Goal: Task Accomplishment & Management: Manage account settings

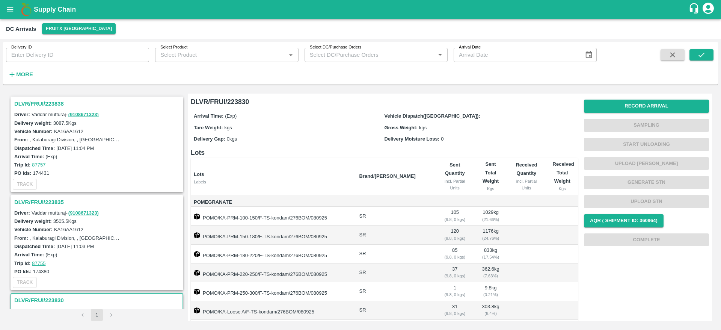
scroll to position [61, 0]
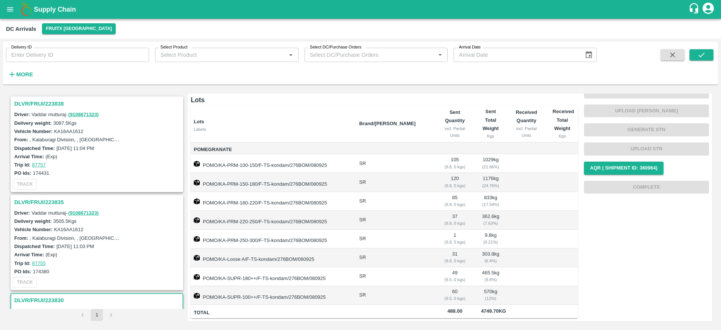
click at [45, 100] on h3 "DLVR/FRUI/223838" at bounding box center [98, 104] width 168 height 10
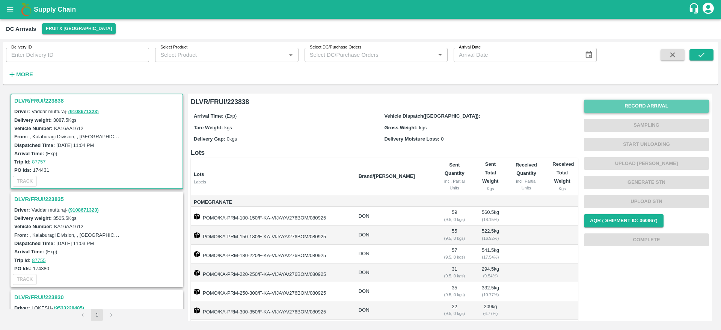
click at [658, 104] on button "Record Arrival" at bounding box center [646, 106] width 125 height 13
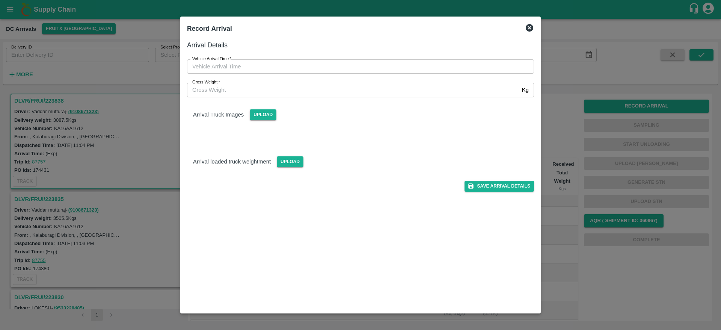
type input "DD/MM/YYYY hh:mm aa"
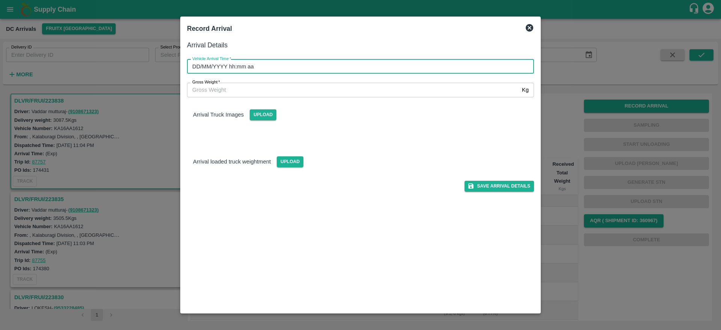
click at [356, 62] on input "DD/MM/YYYY hh:mm aa" at bounding box center [358, 66] width 342 height 14
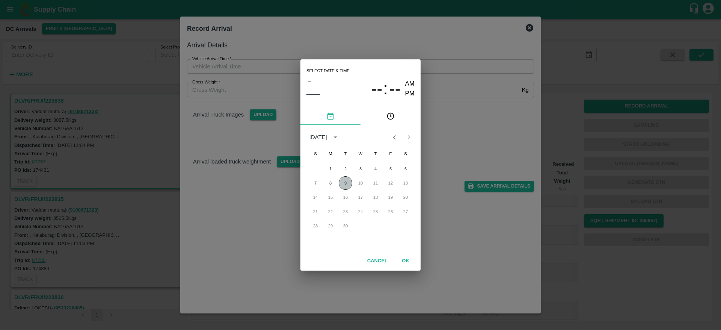
click at [346, 183] on button "9" at bounding box center [346, 183] width 14 height 14
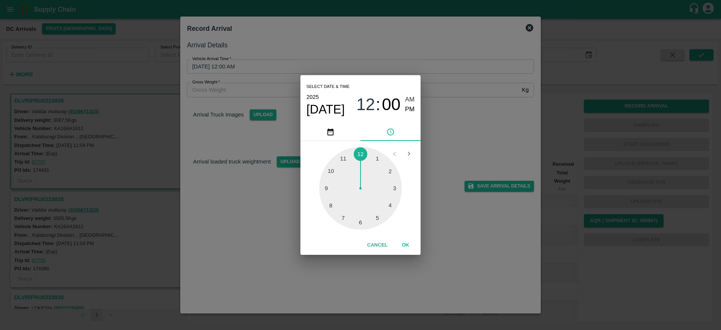
click at [345, 216] on div at bounding box center [360, 188] width 83 height 83
type input "[DATE] 07:00 AM"
click at [404, 239] on button "OK" at bounding box center [406, 245] width 24 height 13
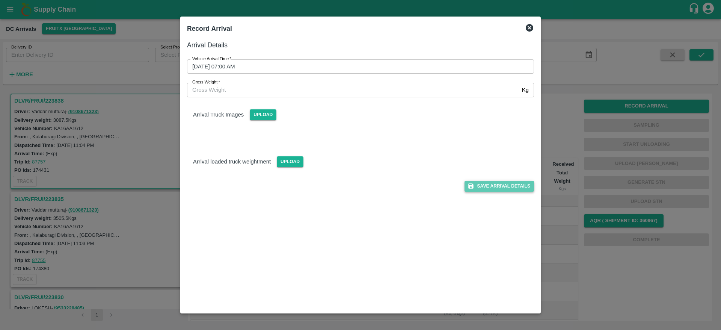
click at [496, 188] on button "Save Arrival Details" at bounding box center [500, 186] width 70 height 11
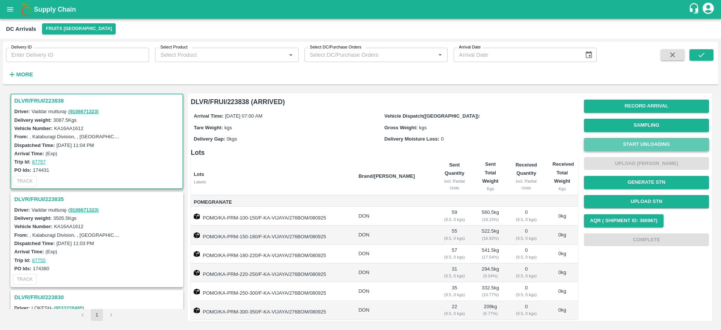
click at [640, 144] on button "Start Unloading" at bounding box center [646, 144] width 125 height 13
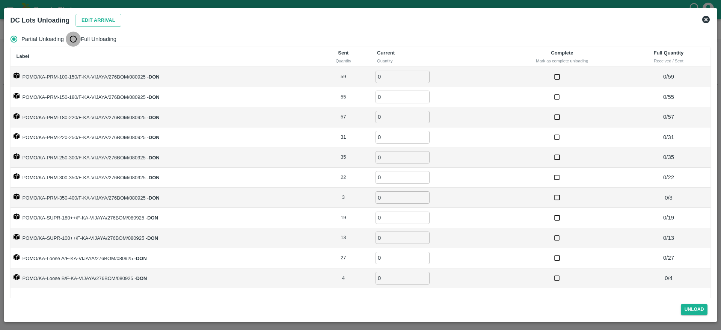
click at [76, 38] on input "Full Unloading" at bounding box center [73, 39] width 15 height 15
radio input "true"
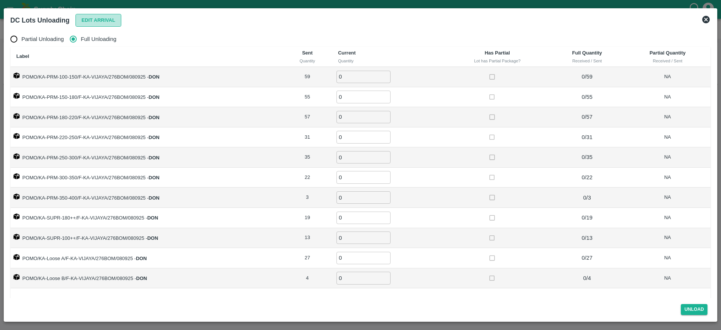
click at [90, 26] on button "Edit Arrival" at bounding box center [99, 20] width 46 height 13
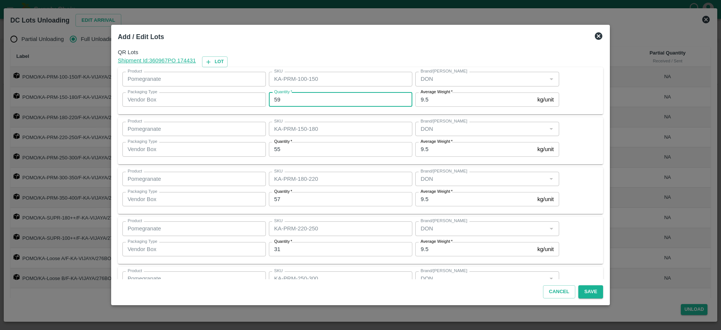
click at [293, 97] on input "59" at bounding box center [341, 99] width 144 height 14
type input "5"
type input "57"
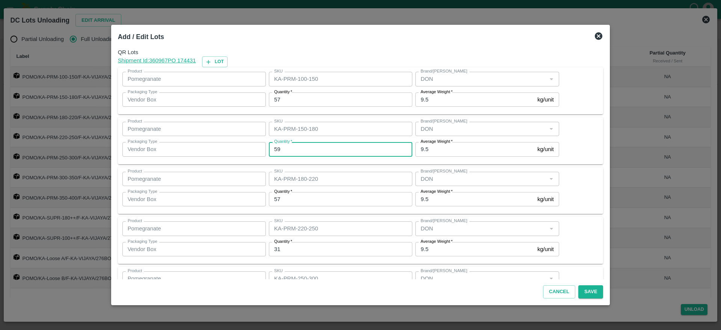
type input "59"
type input "56"
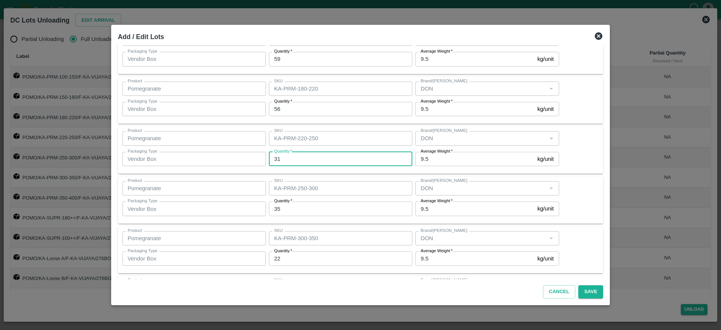
scroll to position [92, 0]
type input "32"
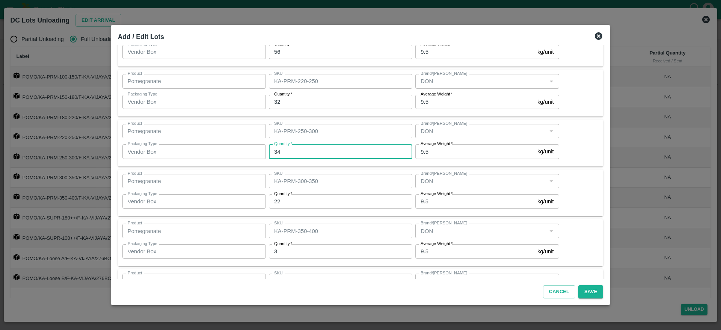
type input "34"
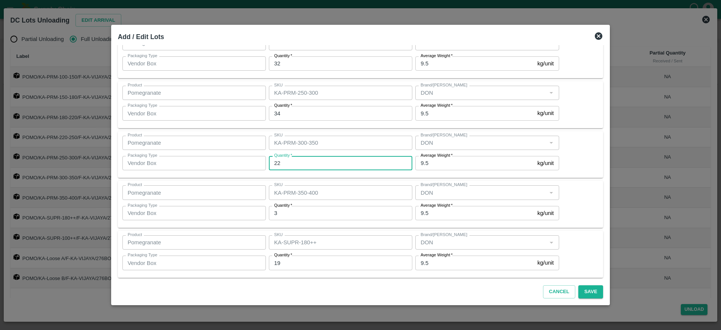
scroll to position [188, 0]
type input "23"
type input "18"
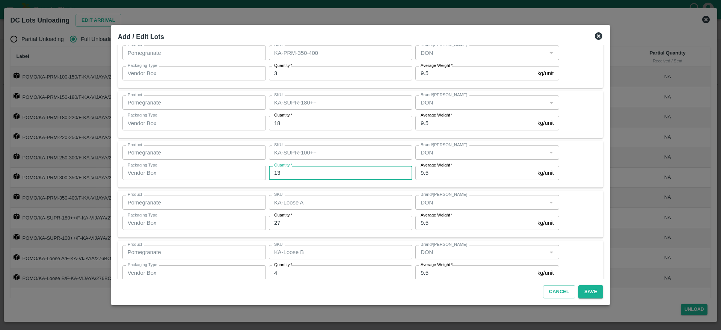
scroll to position [326, 0]
type input "10"
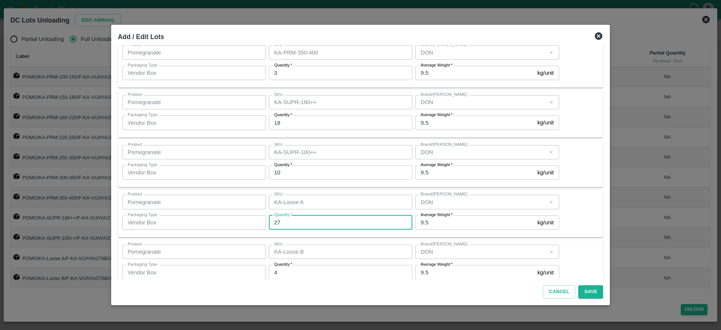
scroll to position [339, 0]
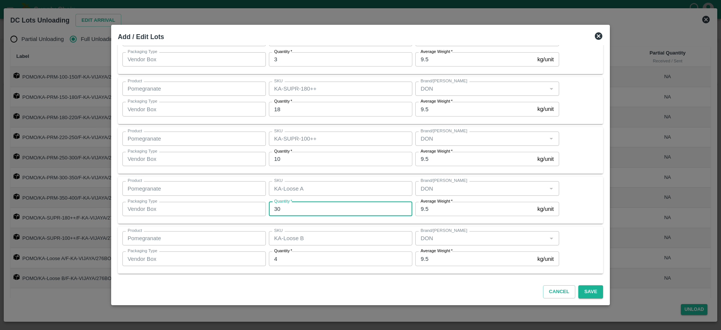
type input "30"
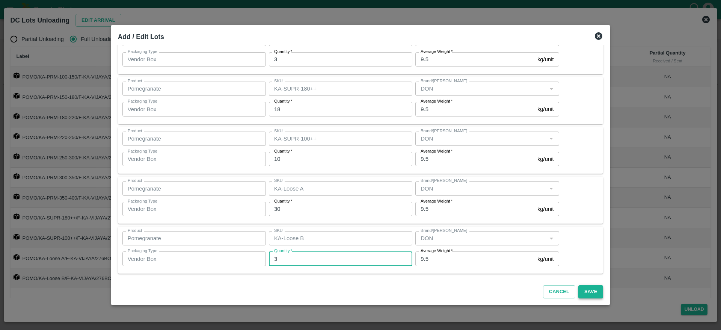
type input "3"
click at [582, 293] on button "Save" at bounding box center [591, 291] width 25 height 13
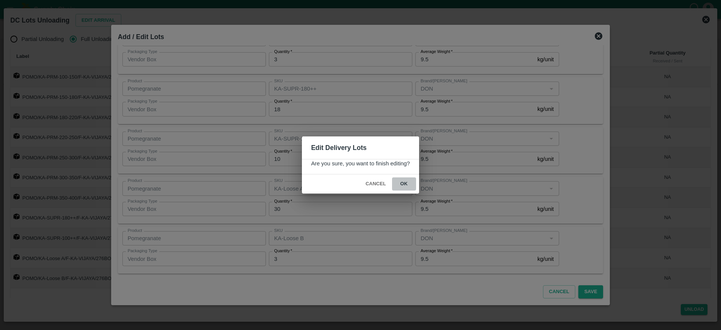
click at [401, 178] on button "ok" at bounding box center [404, 183] width 24 height 13
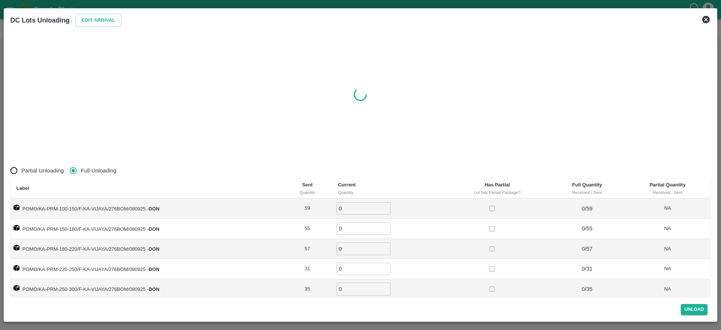
radio input "true"
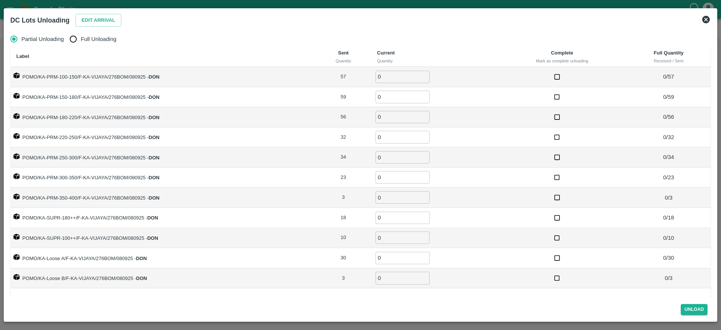
click at [90, 37] on span "Full Unloading" at bounding box center [99, 39] width 36 height 8
click at [81, 37] on input "Full Unloading" at bounding box center [73, 39] width 15 height 15
radio input "true"
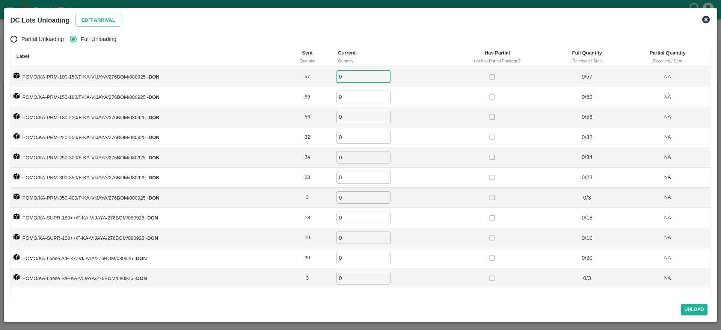
click at [356, 71] on input "0" at bounding box center [364, 77] width 54 height 12
type input "57"
type input "59"
type input "56"
type input "32"
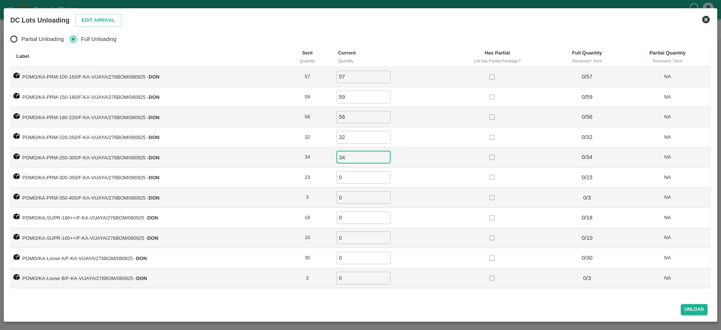
type input "34"
type input "23"
type input "3"
type input "18"
type input "10"
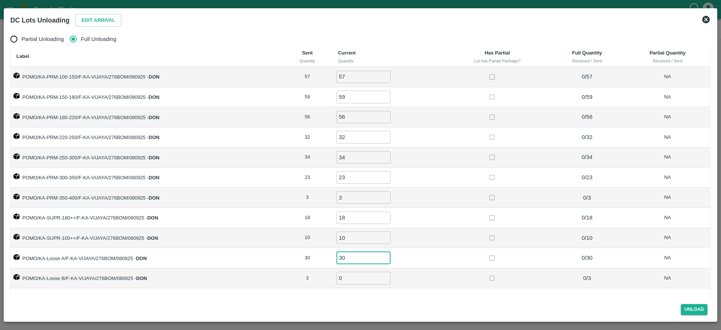
type input "30"
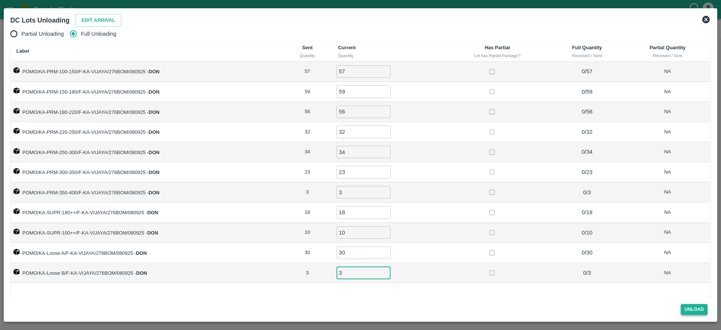
type input "3"
click at [693, 310] on button "Unload" at bounding box center [694, 309] width 27 height 11
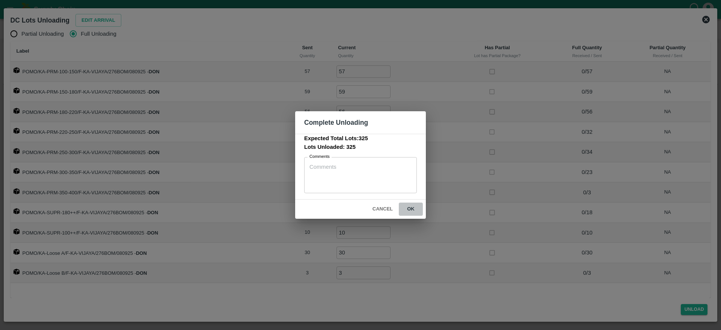
click at [414, 210] on button "ok" at bounding box center [411, 209] width 24 height 13
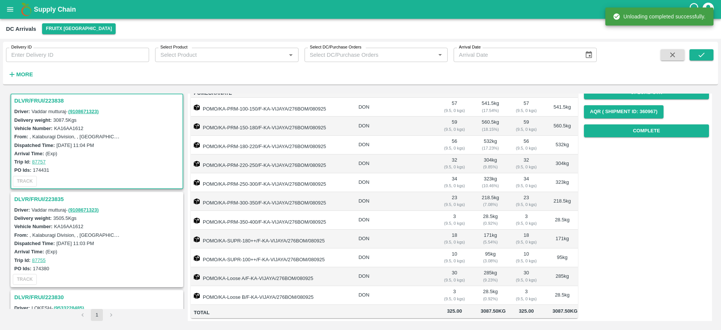
scroll to position [0, 0]
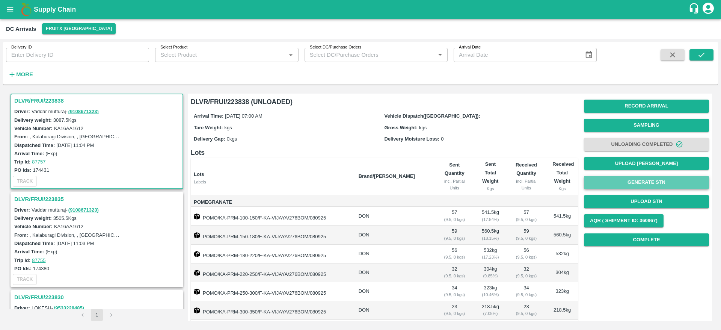
click at [643, 187] on button "Generate STN" at bounding box center [646, 182] width 125 height 13
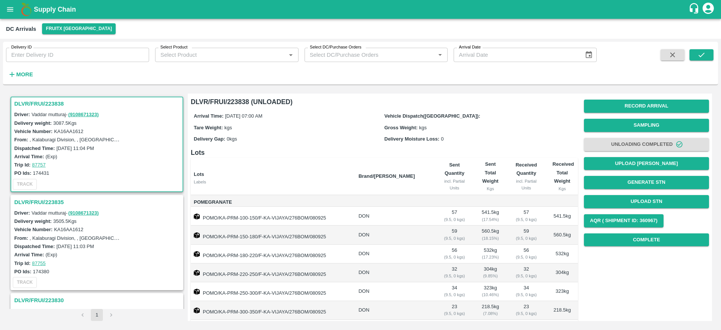
click at [50, 102] on h3 "DLVR/FRUI/223838" at bounding box center [98, 104] width 168 height 10
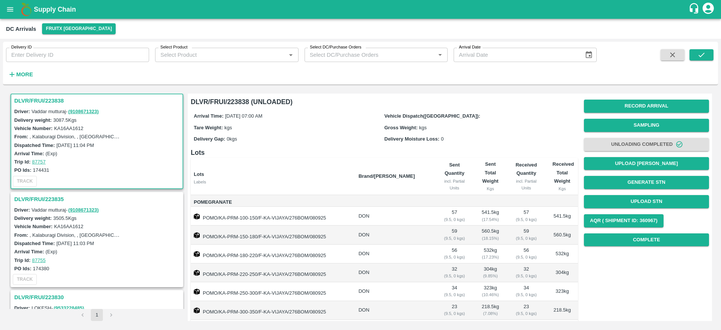
click at [34, 198] on h3 "DLVR/FRUI/223835" at bounding box center [98, 199] width 168 height 10
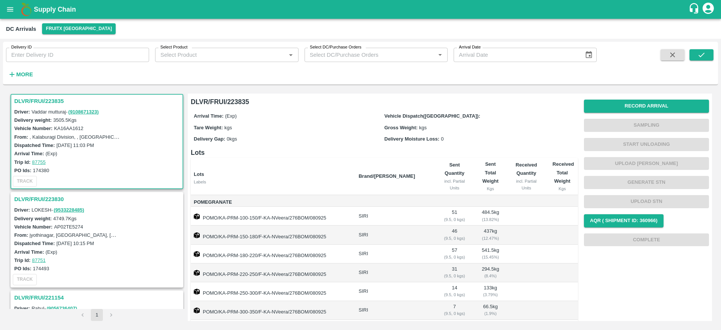
click at [637, 113] on div "Record Arrival Sampling Start Unloading Upload Tare Weight Generate STN Upload …" at bounding box center [646, 173] width 125 height 153
click at [638, 110] on button "Record Arrival" at bounding box center [646, 106] width 125 height 13
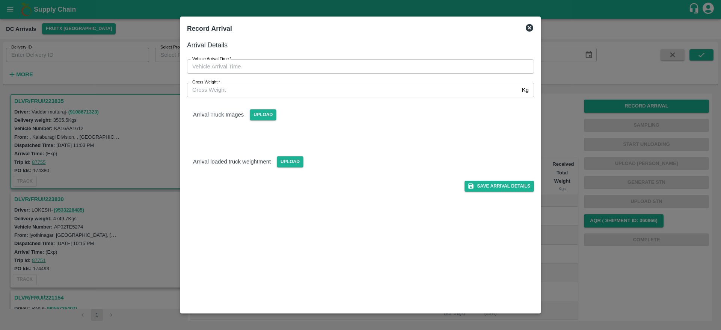
type input "DD/MM/YYYY hh:mm aa"
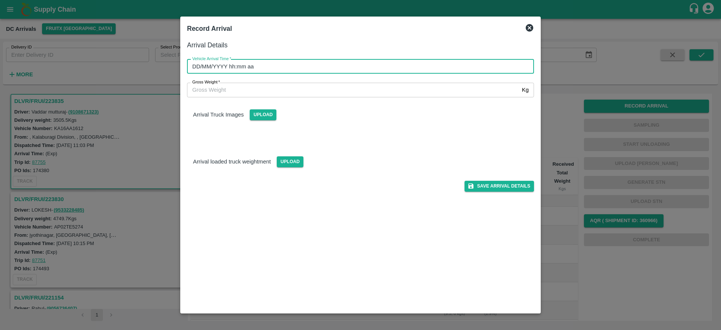
click at [294, 65] on input "DD/MM/YYYY hh:mm aa" at bounding box center [358, 66] width 342 height 14
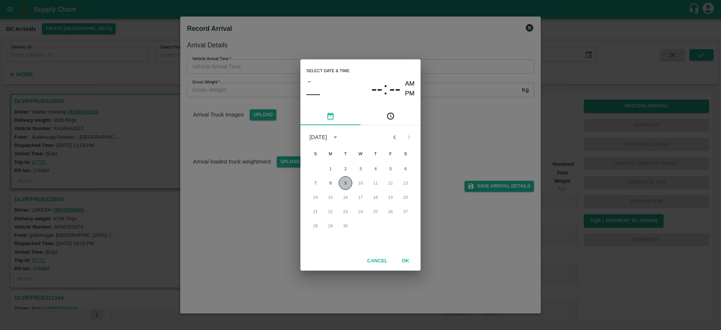
click at [347, 180] on button "9" at bounding box center [346, 183] width 14 height 14
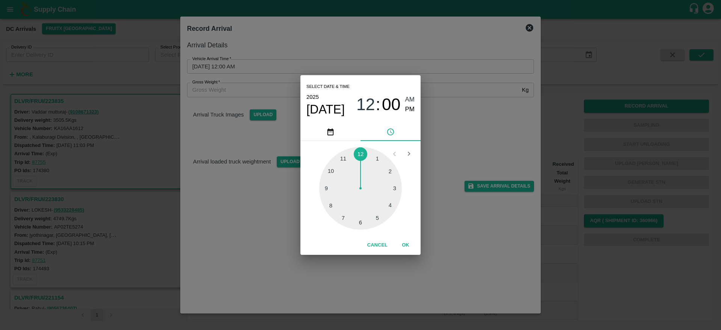
click at [345, 217] on div at bounding box center [360, 188] width 83 height 83
type input "[DATE] 07:00 AM"
click at [409, 245] on button "OK" at bounding box center [406, 245] width 24 height 13
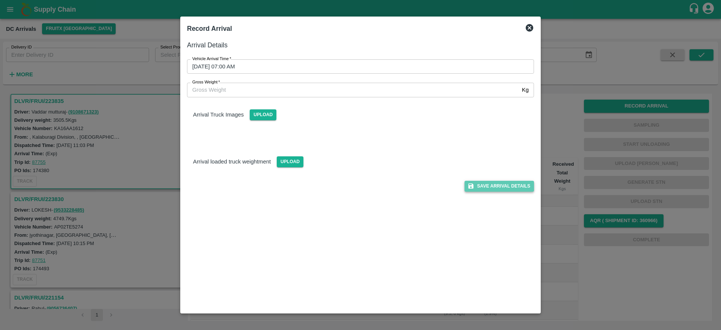
click at [493, 184] on button "Save Arrival Details" at bounding box center [500, 186] width 70 height 11
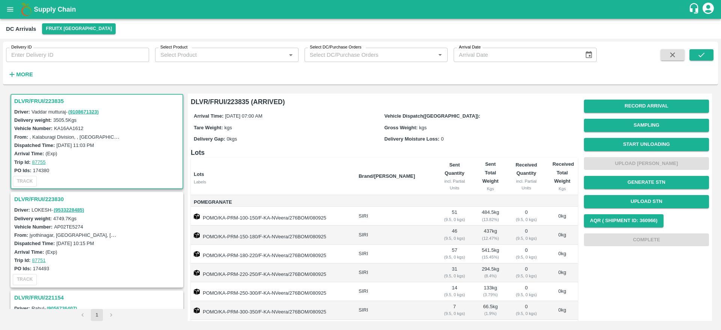
click at [638, 151] on span "Start Unloading" at bounding box center [646, 144] width 125 height 19
click at [644, 147] on button "Start Unloading" at bounding box center [646, 144] width 125 height 13
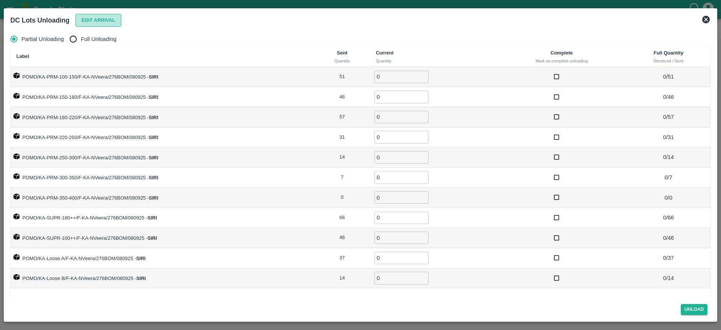
click at [95, 21] on button "Edit Arrival" at bounding box center [99, 20] width 46 height 13
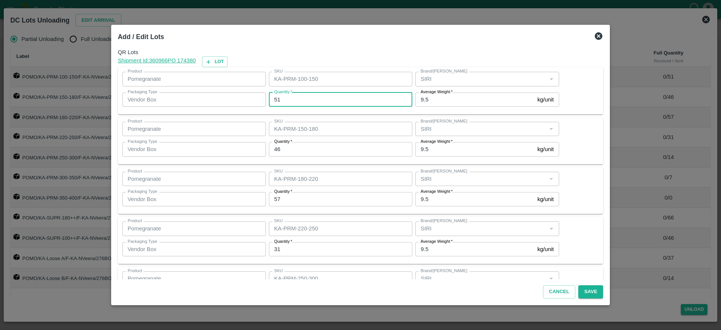
click at [279, 105] on input "51" at bounding box center [341, 99] width 144 height 14
click at [299, 104] on input "51" at bounding box center [341, 99] width 144 height 14
type input "5"
type input "46"
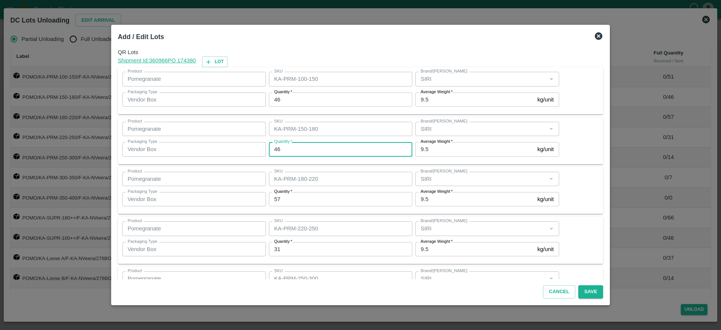
scroll to position [12, 0]
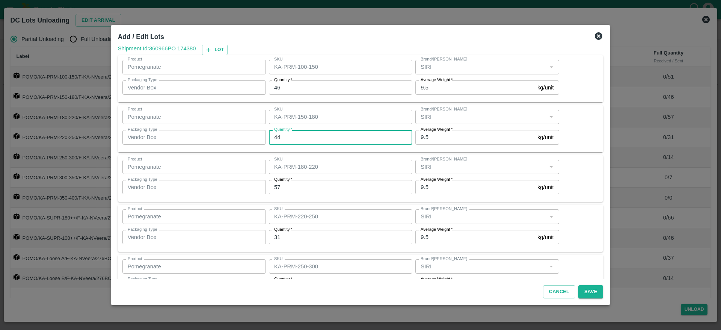
type input "44"
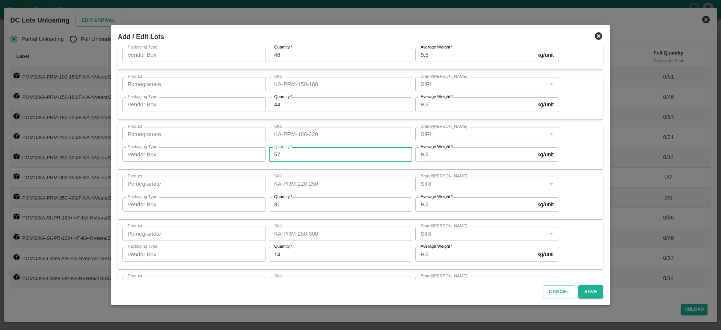
scroll to position [48, 0]
type input "60"
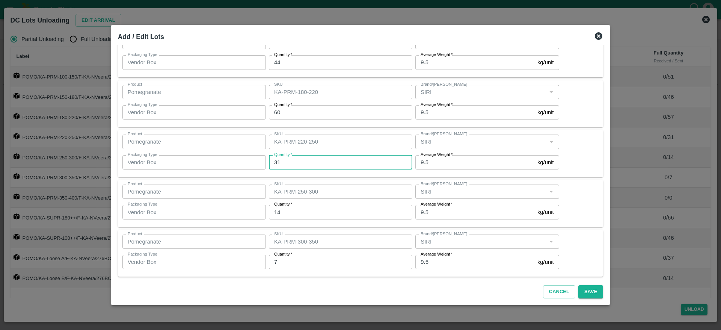
scroll to position [99, 0]
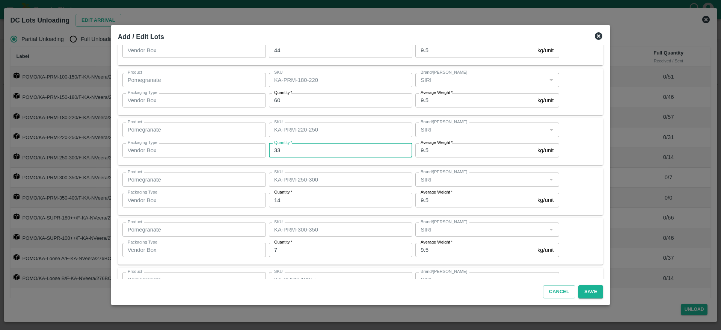
type input "33"
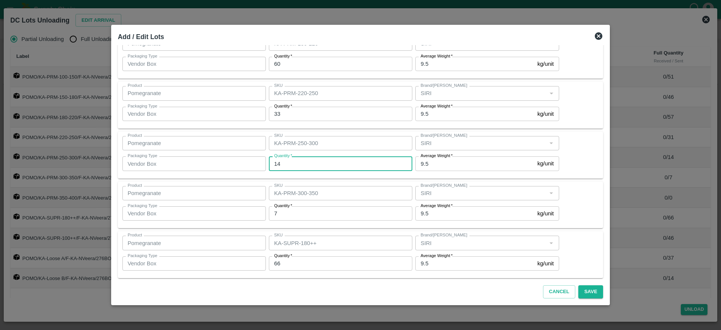
scroll to position [137, 0]
type input "15"
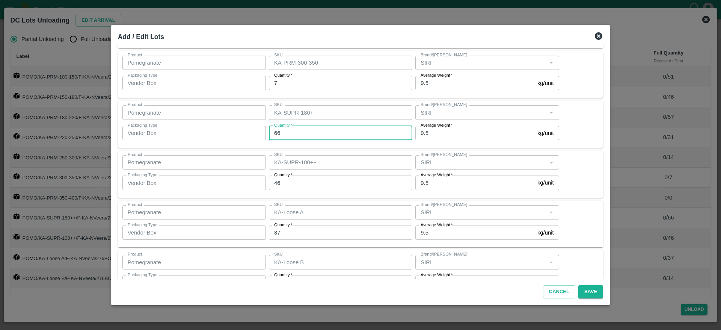
scroll to position [267, 0]
type input "54"
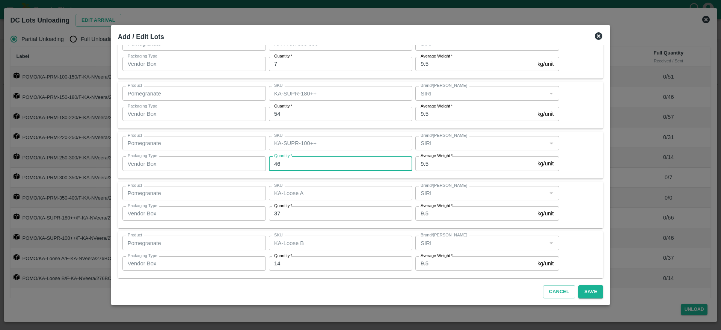
scroll to position [285, 0]
type input "55"
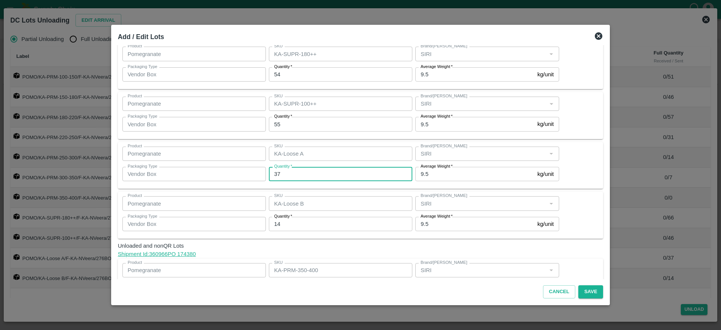
scroll to position [326, 0]
type input "37"
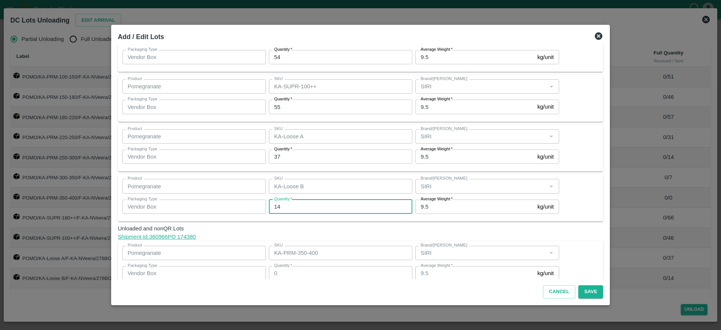
scroll to position [342, 0]
click at [570, 230] on span "Unloaded and nonQR Lots" at bounding box center [361, 228] width 486 height 8
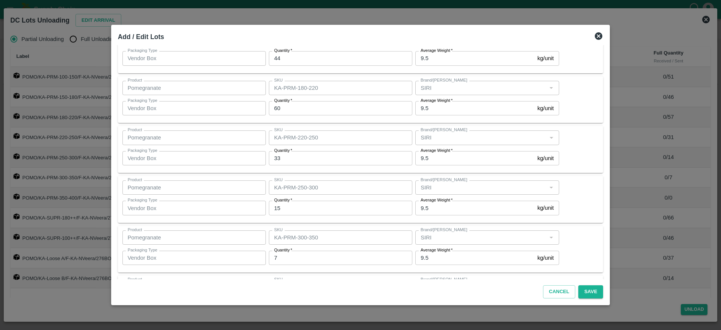
scroll to position [73, 0]
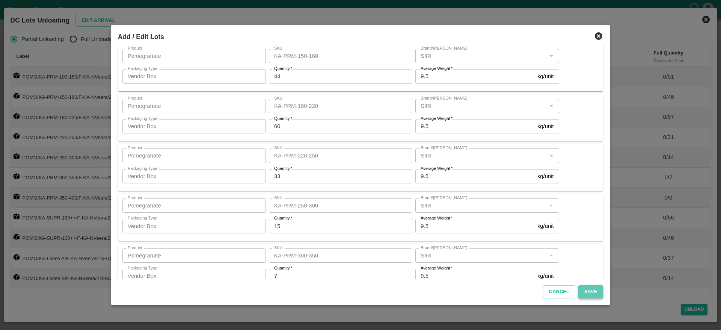
click at [581, 294] on button "Save" at bounding box center [591, 291] width 25 height 13
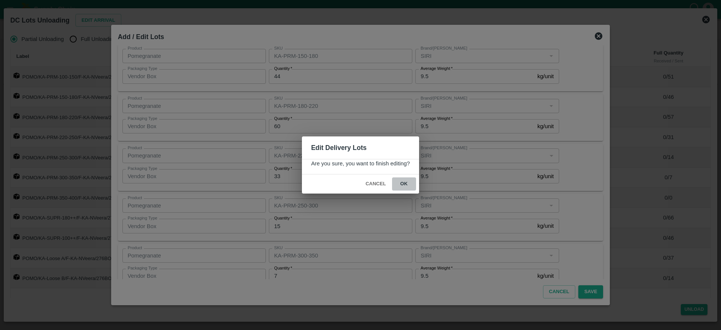
click at [412, 186] on button "ok" at bounding box center [404, 183] width 24 height 13
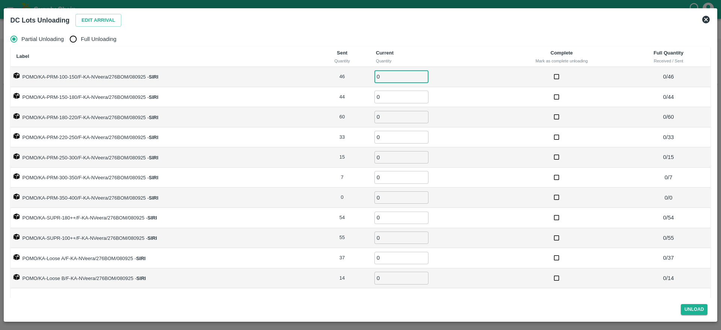
click at [387, 77] on input "0" at bounding box center [402, 77] width 54 height 12
type input "46"
click at [78, 36] on input "Full Unloading" at bounding box center [73, 39] width 15 height 15
radio input "true"
type input "0"
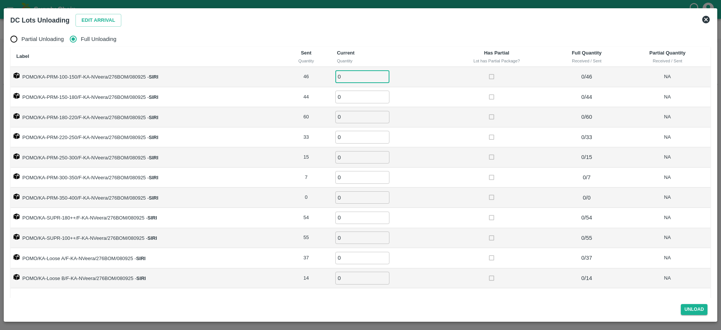
click at [344, 78] on input "0" at bounding box center [363, 77] width 54 height 12
type input "46"
type input "44"
type input "60"
type input "33"
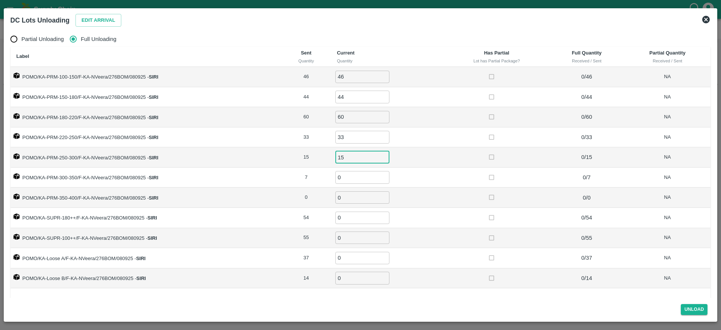
type input "15"
type input "7"
type input "54"
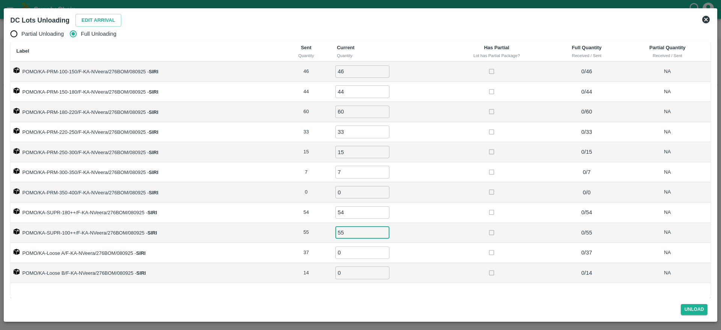
type input "55"
type input "37"
type input "14"
click at [691, 307] on button "Unload" at bounding box center [694, 309] width 27 height 11
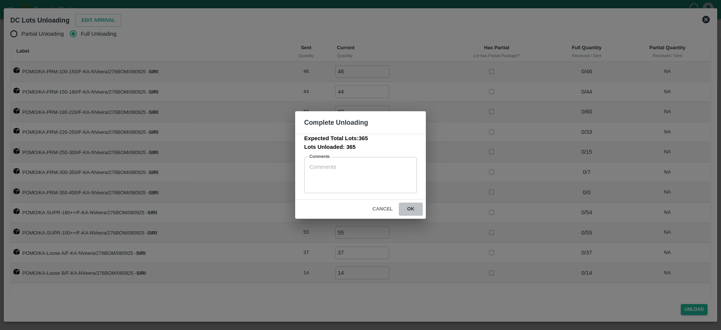
click at [410, 210] on button "ok" at bounding box center [411, 209] width 24 height 13
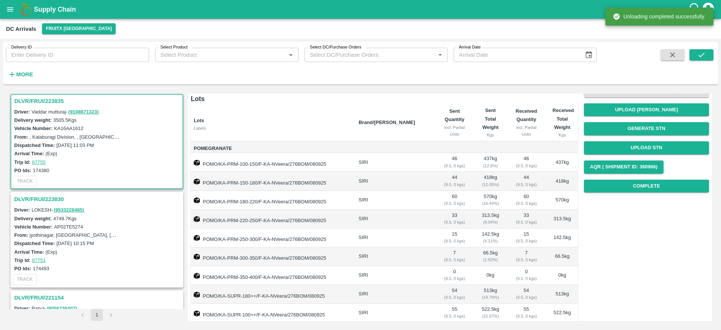
scroll to position [0, 0]
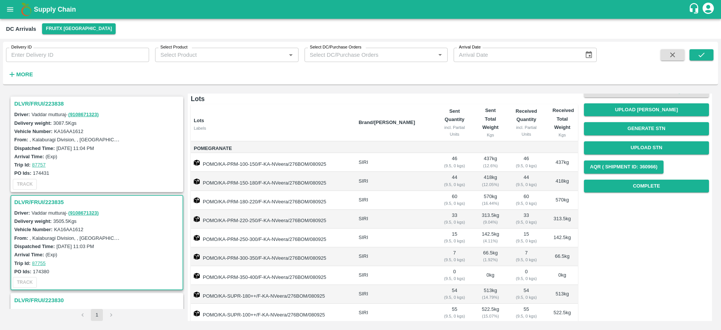
click at [41, 104] on h3 "DLVR/FRUI/223838" at bounding box center [98, 104] width 168 height 10
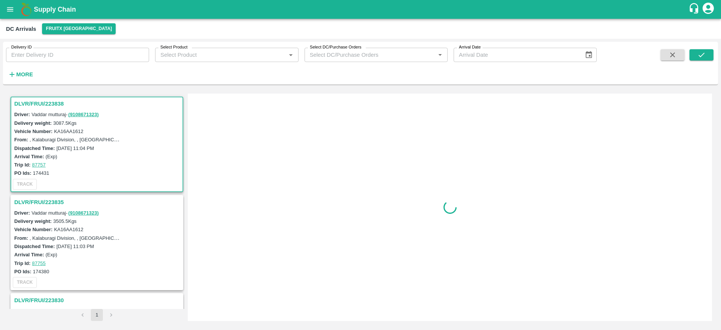
scroll to position [3, 0]
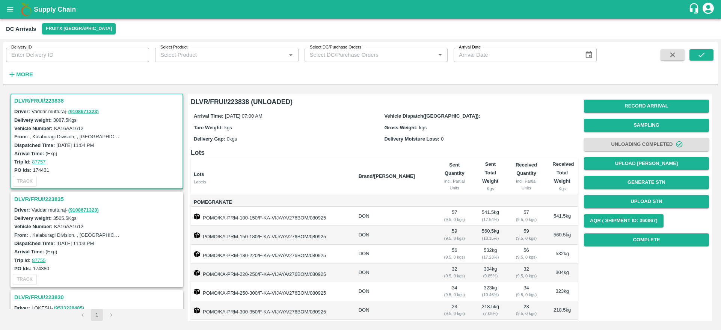
click at [34, 197] on h3 "DLVR/FRUI/223835" at bounding box center [98, 199] width 168 height 10
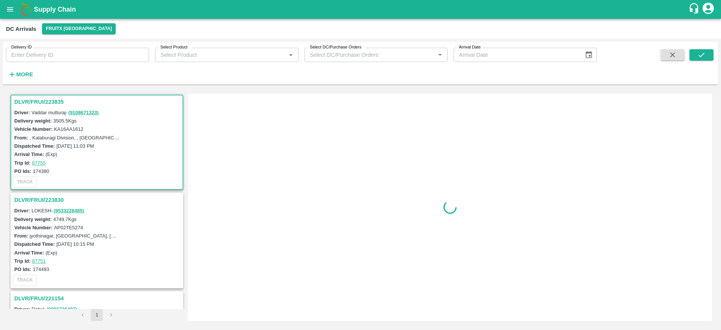
scroll to position [101, 0]
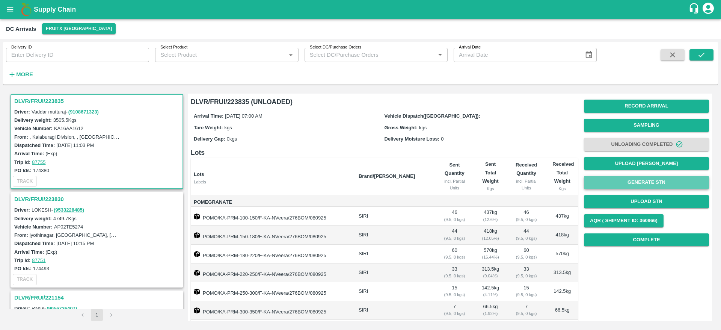
click at [641, 186] on button "Generate STN" at bounding box center [646, 182] width 125 height 13
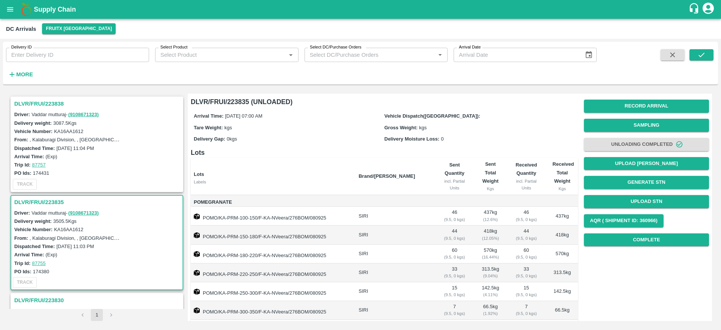
click at [48, 203] on h3 "DLVR/FRUI/223835" at bounding box center [98, 202] width 168 height 10
click at [40, 105] on h3 "DLVR/FRUI/223838" at bounding box center [98, 104] width 168 height 10
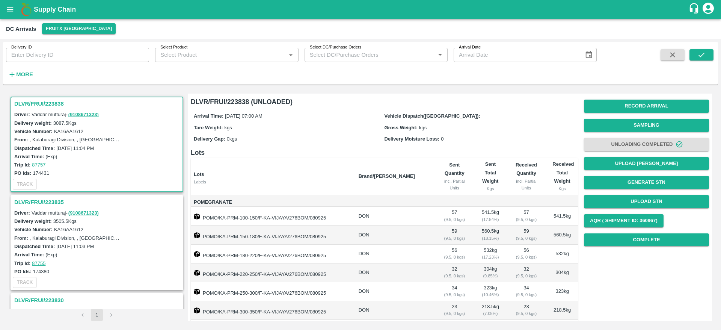
click at [38, 101] on h3 "DLVR/FRUI/223838" at bounding box center [98, 104] width 168 height 10
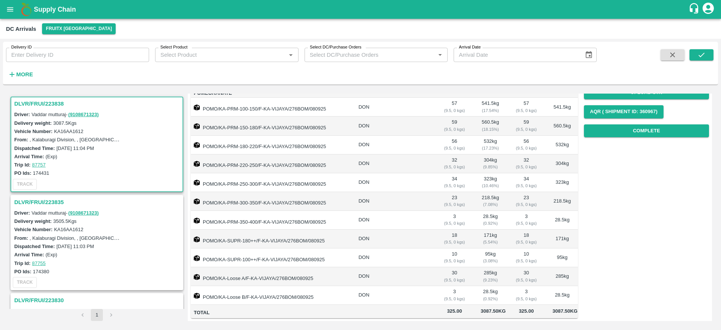
click at [50, 105] on h3 "DLVR/FRUI/223838" at bounding box center [98, 104] width 168 height 10
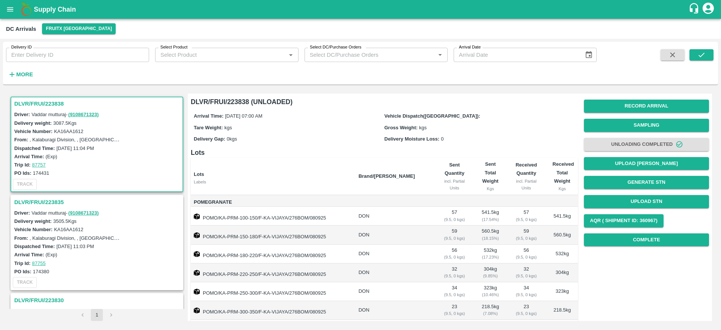
click at [44, 103] on h3 "DLVR/FRUI/223838" at bounding box center [98, 104] width 168 height 10
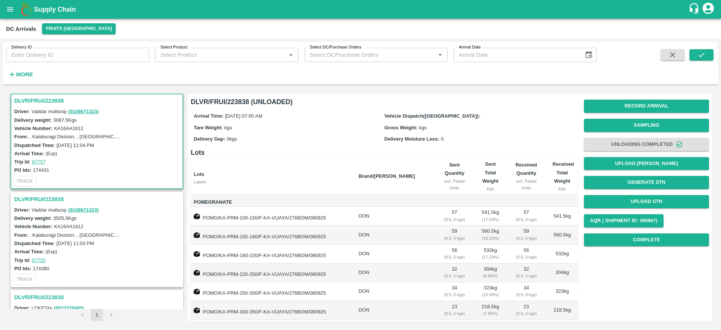
click at [36, 101] on h3 "DLVR/FRUI/223838" at bounding box center [98, 101] width 168 height 10
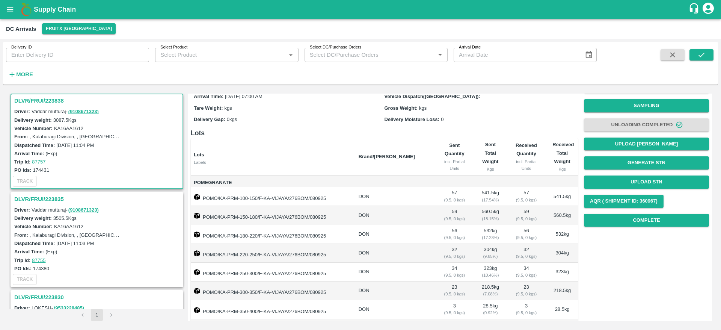
scroll to position [0, 0]
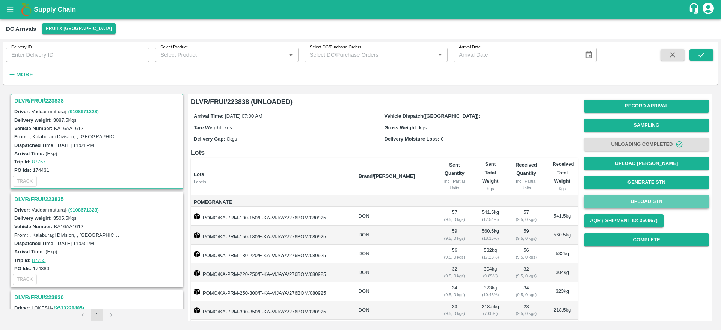
click at [637, 200] on button "Upload STN" at bounding box center [646, 201] width 125 height 13
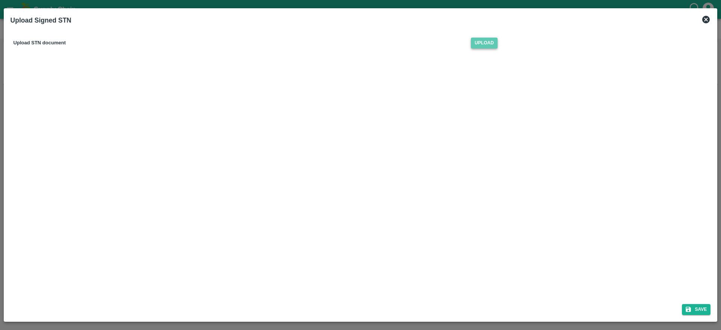
click at [479, 39] on span "Upload" at bounding box center [484, 43] width 27 height 11
click at [0, 0] on input "Upload" at bounding box center [0, 0] width 0 height 0
click at [707, 21] on icon at bounding box center [707, 20] width 8 height 8
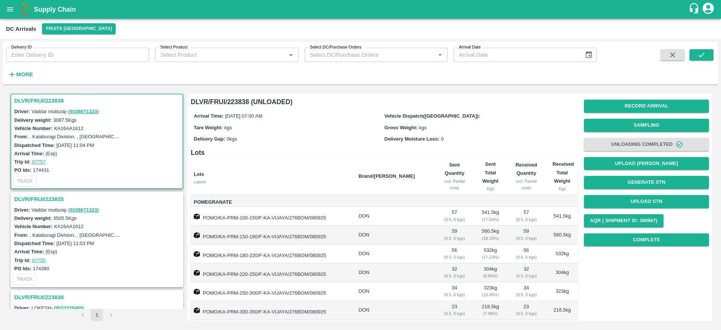
click at [51, 102] on h3 "DLVR/FRUI/223838" at bounding box center [98, 101] width 168 height 10
click at [42, 101] on h3 "DLVR/FRUI/223838" at bounding box center [98, 101] width 168 height 10
click at [635, 199] on button "Upload STN" at bounding box center [646, 201] width 125 height 13
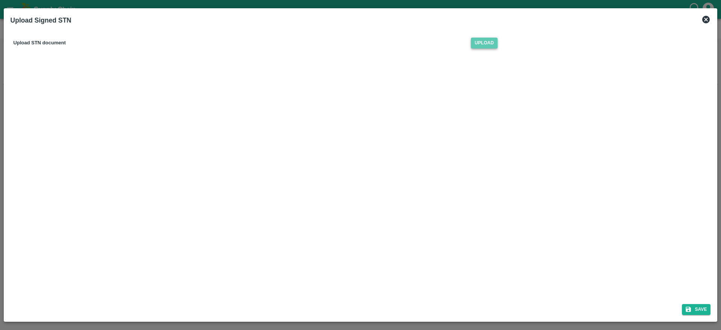
click at [484, 38] on span "Upload" at bounding box center [484, 43] width 27 height 11
click at [0, 0] on input "Upload" at bounding box center [0, 0] width 0 height 0
click at [695, 306] on button "Save" at bounding box center [696, 309] width 29 height 11
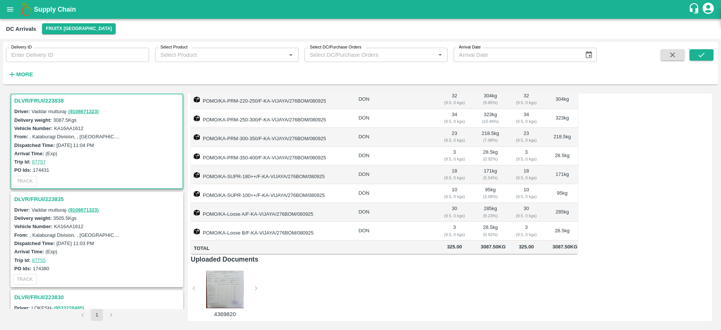
scroll to position [182, 0]
click at [51, 198] on h3 "DLVR/FRUI/223835" at bounding box center [98, 199] width 168 height 10
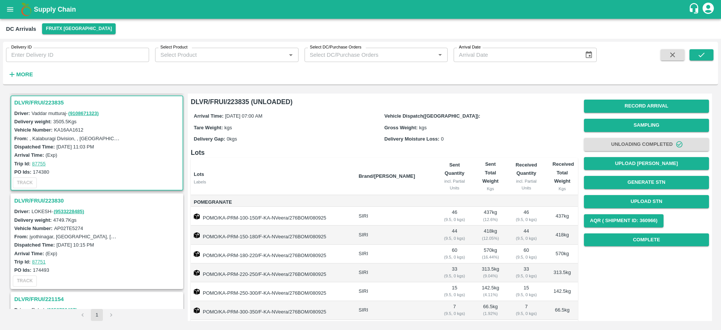
scroll to position [101, 0]
click at [43, 102] on h3 "DLVR/FRUI/223835" at bounding box center [98, 101] width 168 height 10
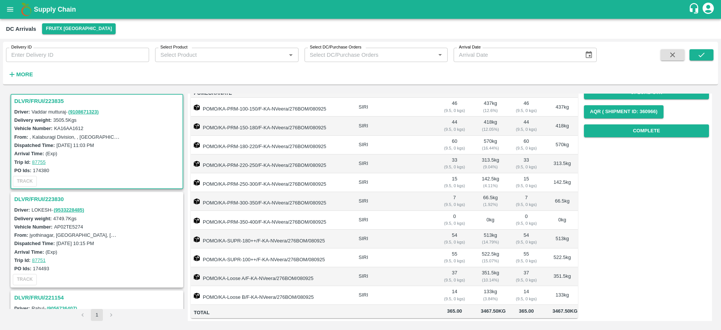
scroll to position [0, 0]
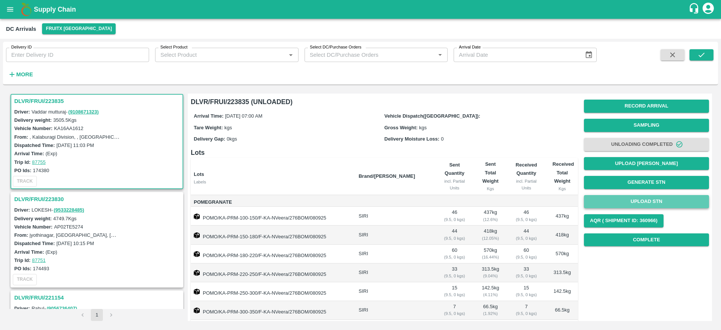
click at [638, 197] on button "Upload STN" at bounding box center [646, 201] width 125 height 13
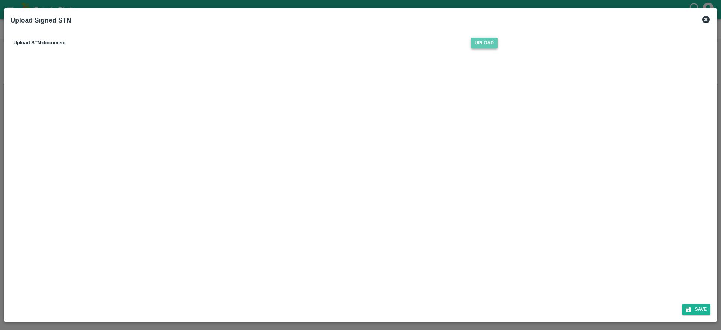
click at [480, 44] on span "Upload" at bounding box center [484, 43] width 27 height 11
click at [0, 0] on input "Upload" at bounding box center [0, 0] width 0 height 0
click at [701, 304] on button "Save" at bounding box center [696, 309] width 29 height 11
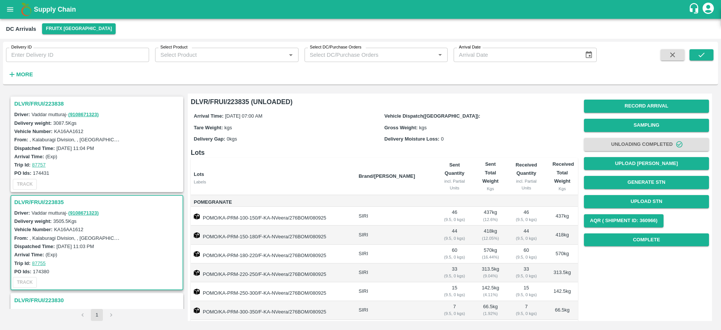
click at [47, 97] on div "DLVR/FRUI/223838" at bounding box center [96, 103] width 171 height 13
click at [45, 102] on h3 "DLVR/FRUI/223838" at bounding box center [98, 104] width 168 height 10
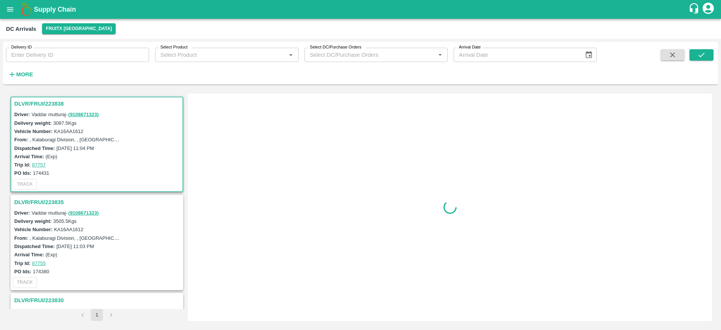
scroll to position [3, 0]
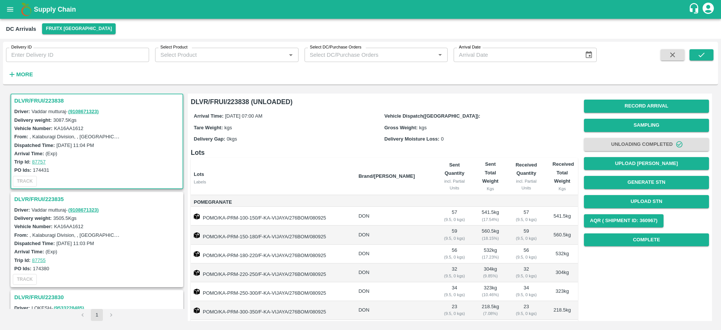
click at [45, 102] on h3 "DLVR/FRUI/223838" at bounding box center [98, 101] width 168 height 10
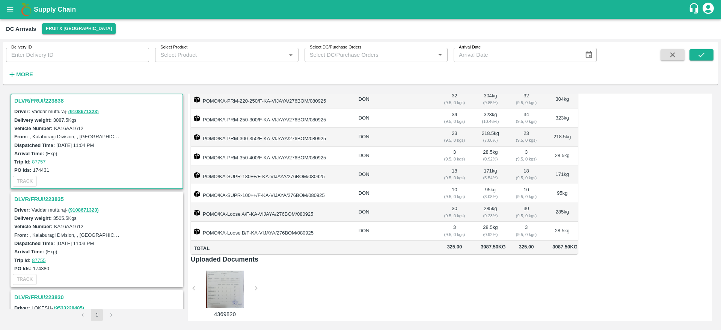
scroll to position [0, 0]
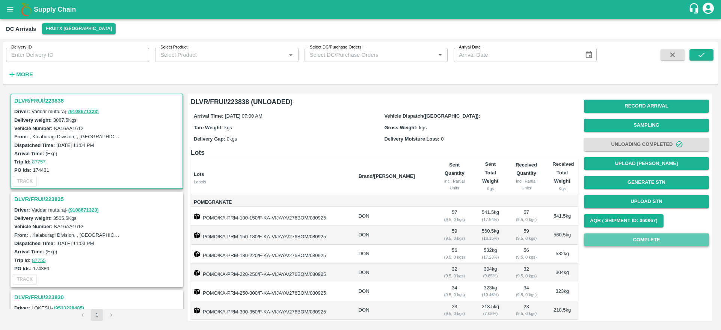
click at [639, 240] on button "Complete" at bounding box center [646, 239] width 125 height 13
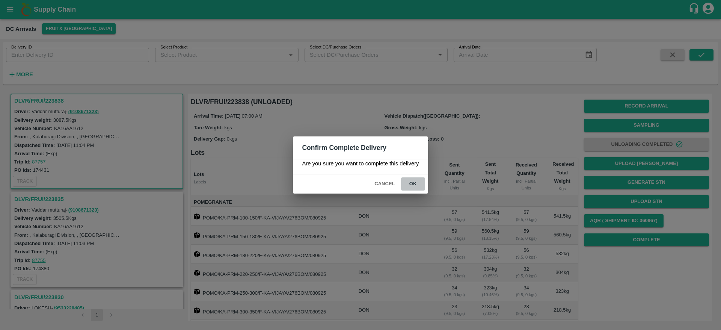
click at [413, 183] on button "ok" at bounding box center [413, 183] width 24 height 13
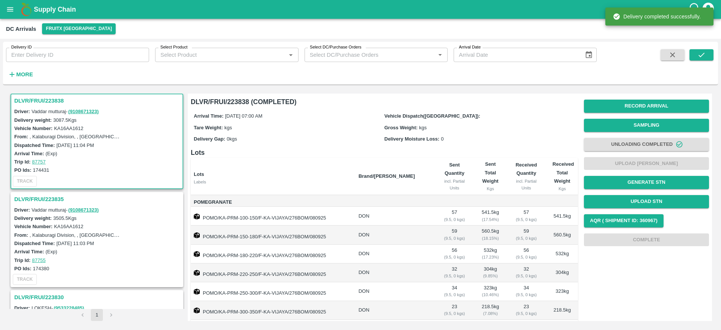
click at [41, 199] on h3 "DLVR/FRUI/223835" at bounding box center [98, 199] width 168 height 10
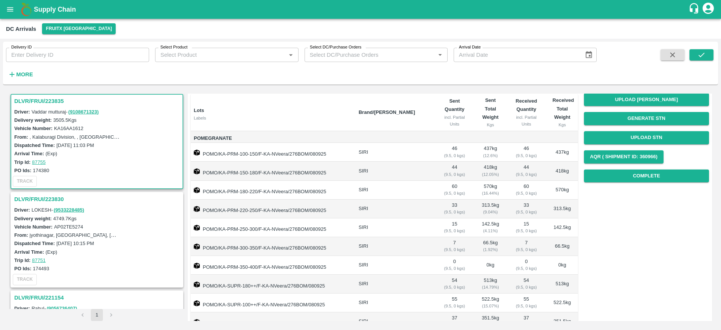
scroll to position [62, 0]
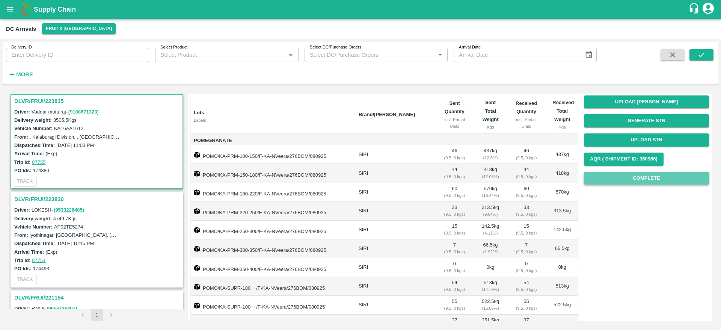
click at [649, 182] on button "Complete" at bounding box center [646, 178] width 125 height 13
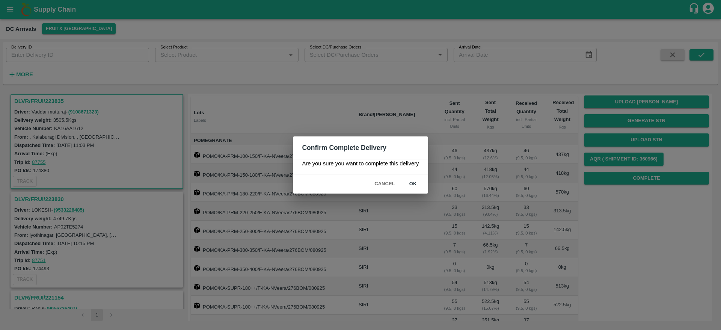
click at [418, 186] on button "ok" at bounding box center [413, 183] width 24 height 13
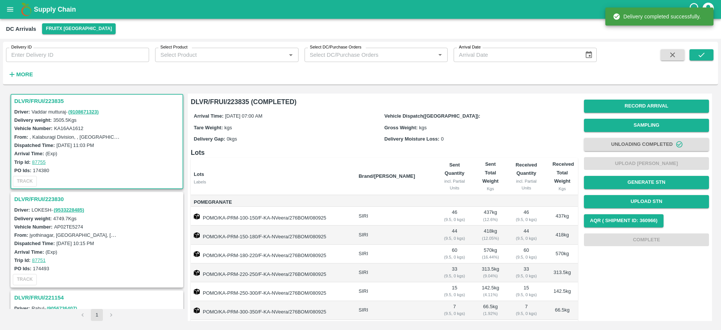
scroll to position [0, 0]
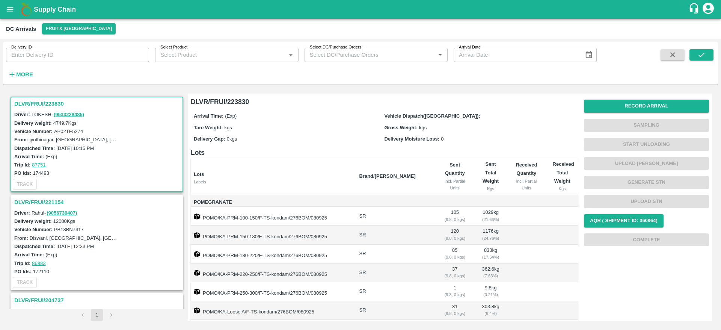
click at [45, 102] on h3 "DLVR/FRUI/223830" at bounding box center [98, 104] width 168 height 10
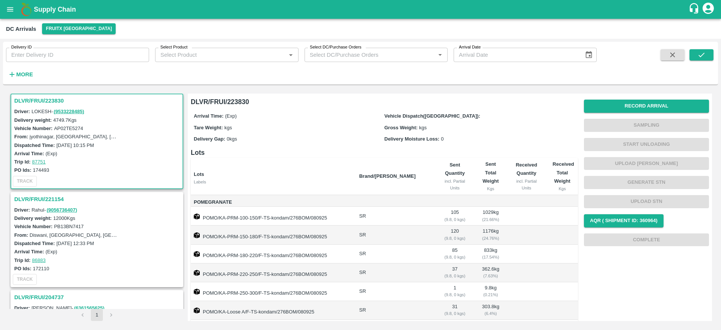
scroll to position [61, 0]
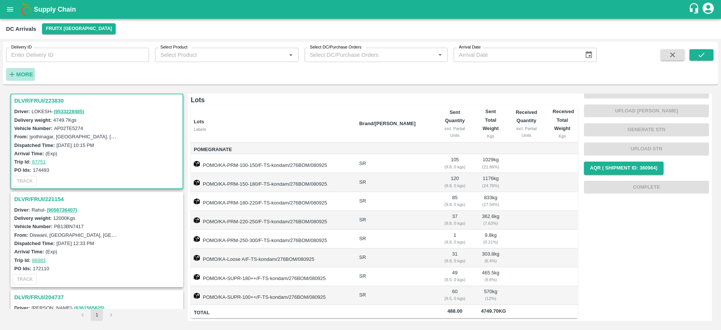
click at [15, 73] on icon "button" at bounding box center [12, 74] width 8 height 8
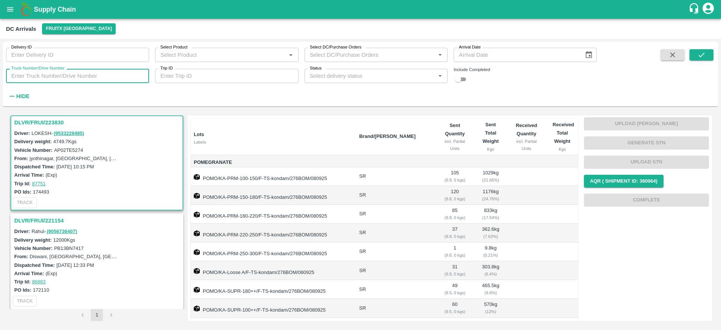
click at [30, 82] on input "Truck Number/Drive Number" at bounding box center [77, 76] width 143 height 14
click at [409, 70] on div "Status   *" at bounding box center [376, 76] width 143 height 14
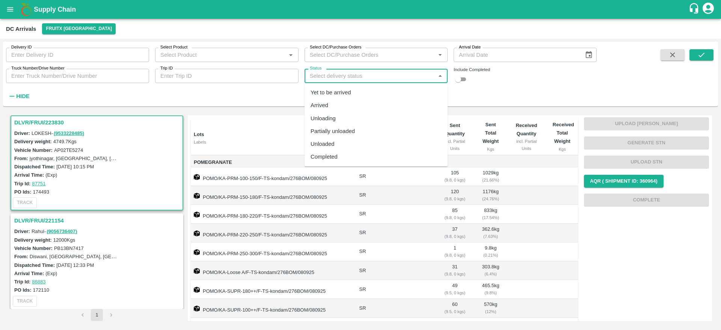
click at [342, 154] on div "Completed" at bounding box center [376, 156] width 143 height 13
type input "Completed"
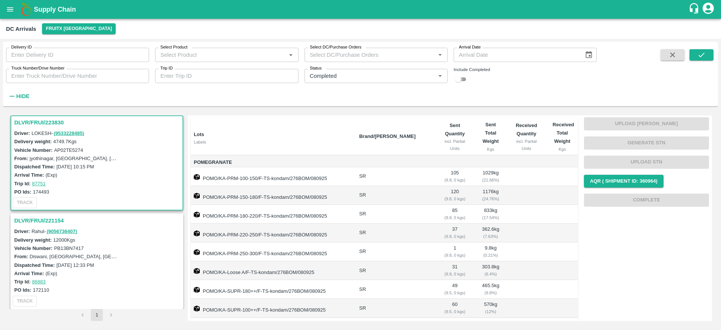
click at [466, 80] on input "checkbox" at bounding box center [458, 79] width 27 height 9
checkbox input "true"
click at [701, 53] on icon "submit" at bounding box center [702, 55] width 8 height 8
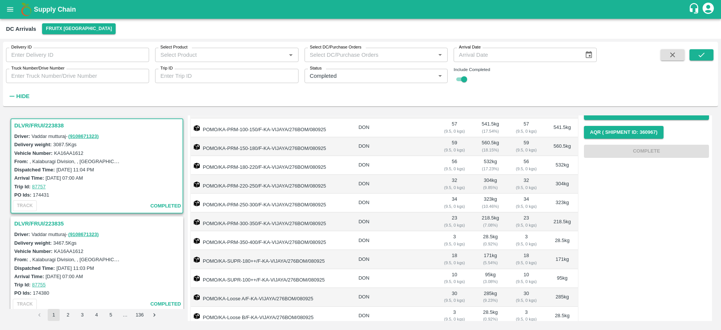
scroll to position [204, 0]
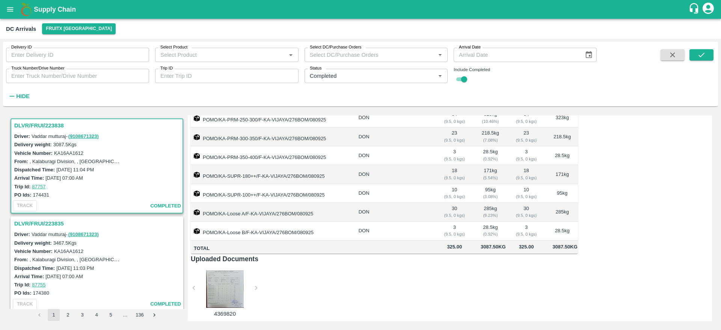
click at [30, 224] on h3 "DLVR/FRUI/223835" at bounding box center [98, 224] width 168 height 10
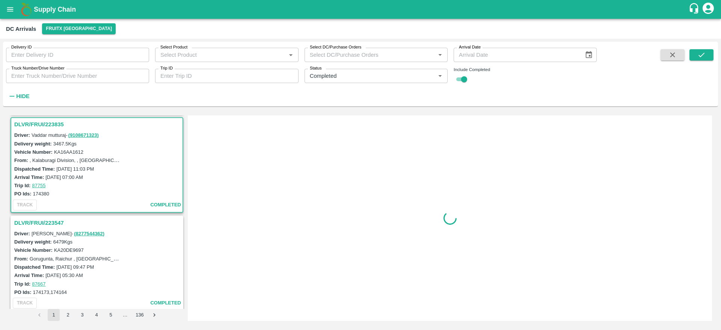
scroll to position [101, 0]
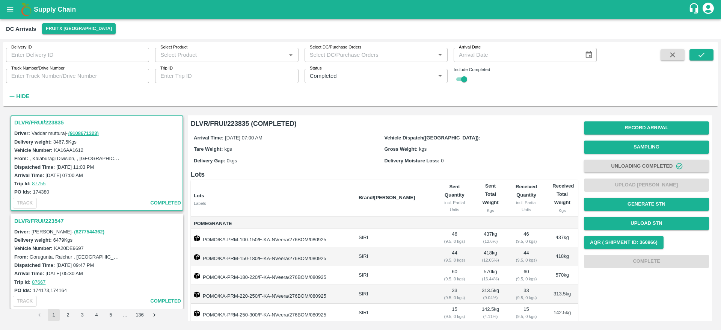
click at [36, 122] on h3 "DLVR/FRUI/223835" at bounding box center [98, 123] width 168 height 10
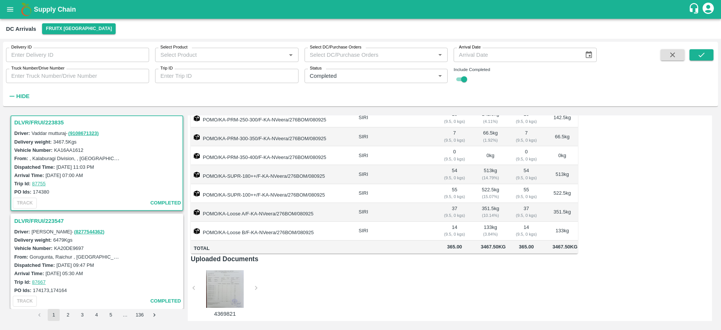
click at [91, 242] on div "Delivery weight: 6479 Kgs" at bounding box center [98, 240] width 168 height 8
